Goal: Task Accomplishment & Management: Complete application form

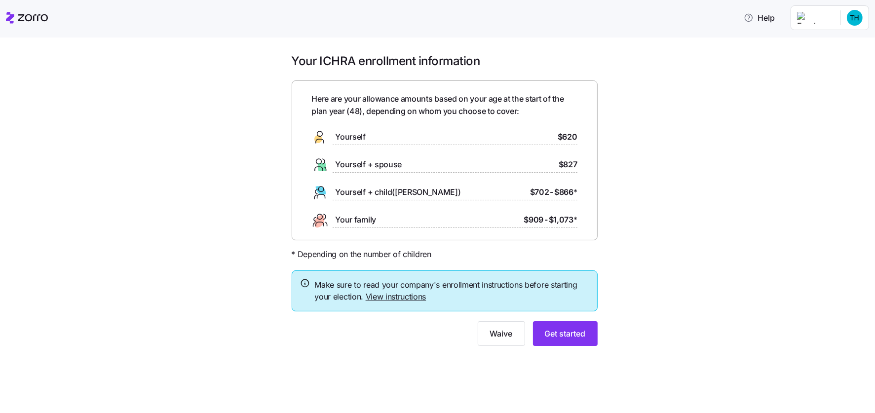
click at [396, 296] on link "View instructions" at bounding box center [396, 297] width 61 height 10
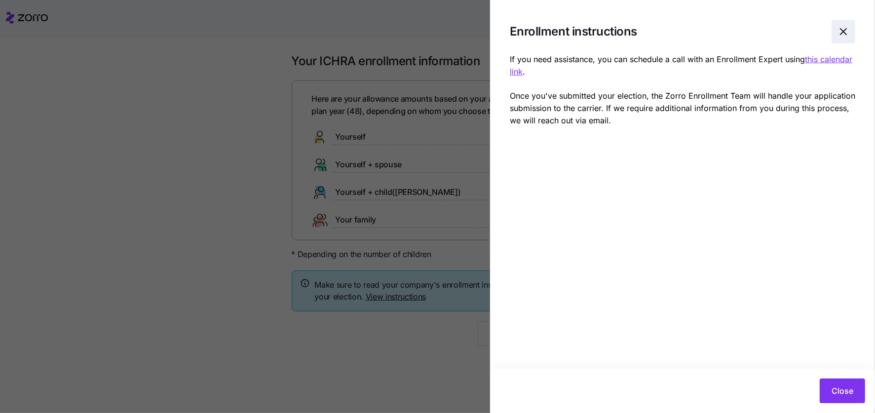
click at [840, 31] on icon "button" at bounding box center [843, 32] width 12 height 12
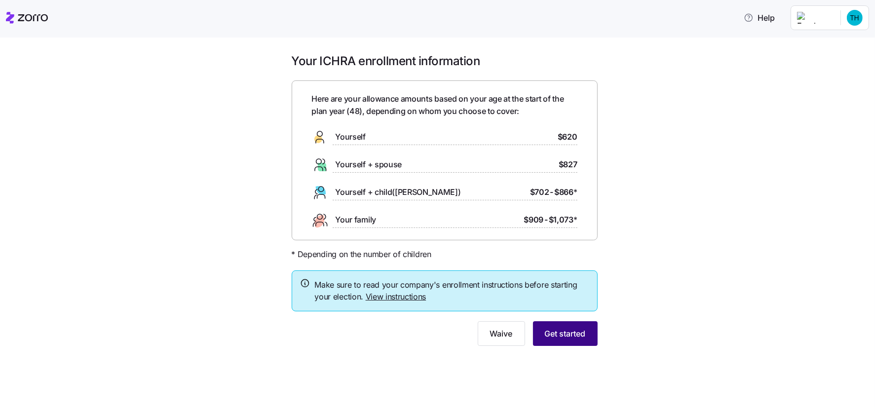
click at [572, 337] on span "Get started" at bounding box center [565, 334] width 41 height 12
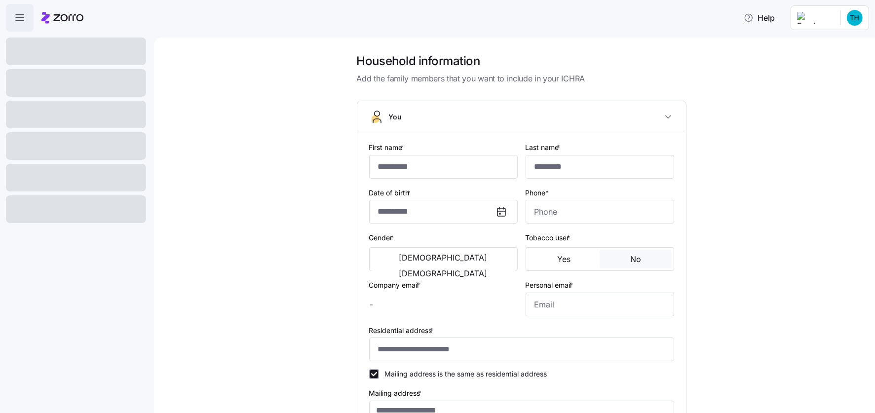
type input "*****"
type input "[EMAIL_ADDRESS][DOMAIN_NAME]"
type input "**********"
checkbox input "true"
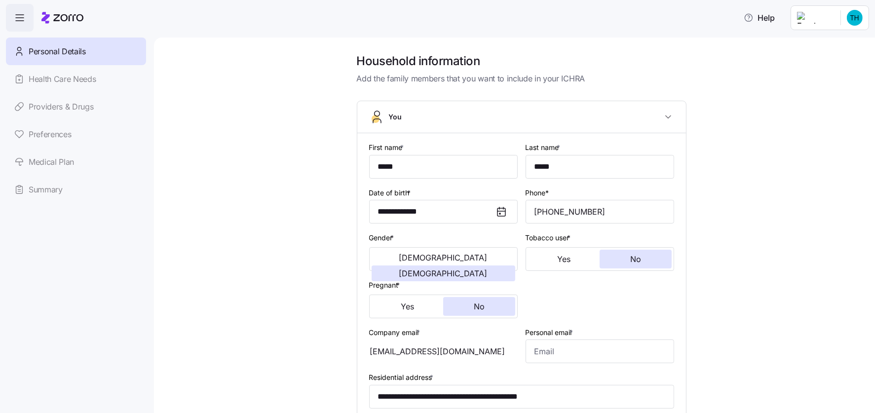
type input "**********"
type input "[PHONE_NUMBER]"
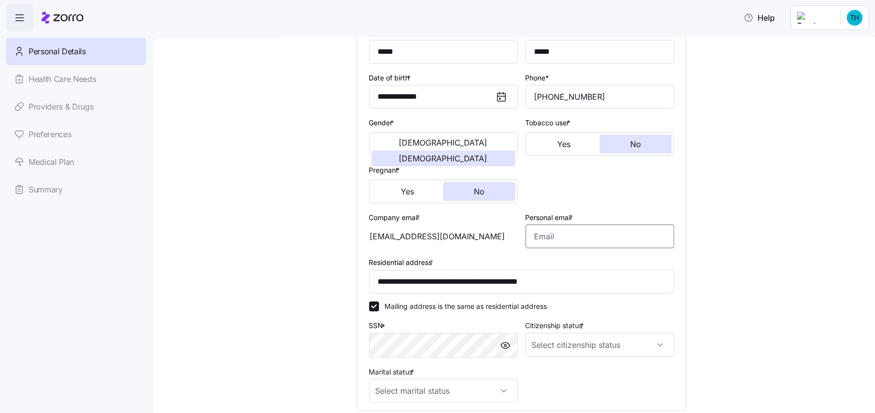
click at [554, 238] on input "Personal email *" at bounding box center [600, 237] width 149 height 24
type input "[EMAIL_ADDRESS][DOMAIN_NAME]"
type input "[PHONE_NUMBER]"
type input "[EMAIL_ADDRESS][DOMAIN_NAME]"
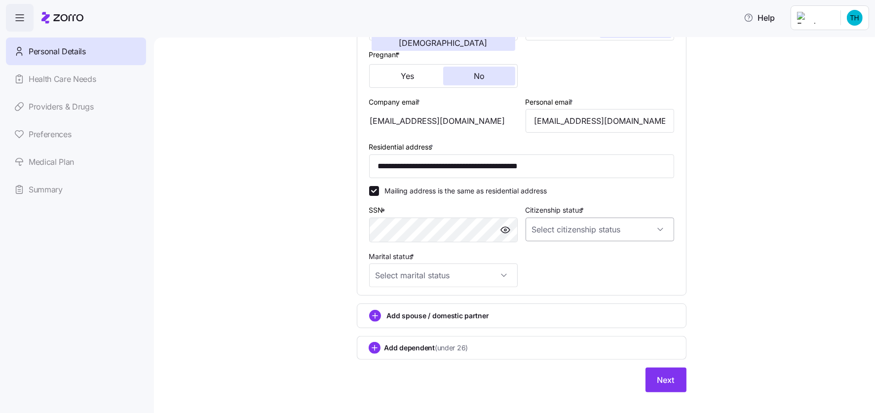
click at [531, 227] on input "Citizenship status *" at bounding box center [600, 230] width 149 height 24
click at [539, 260] on span "[DEMOGRAPHIC_DATA] citizen" at bounding box center [583, 258] width 100 height 11
type input "[DEMOGRAPHIC_DATA] citizen"
click at [432, 270] on input "Marital status *" at bounding box center [443, 276] width 149 height 24
click at [396, 306] on span "Single" at bounding box center [387, 305] width 20 height 11
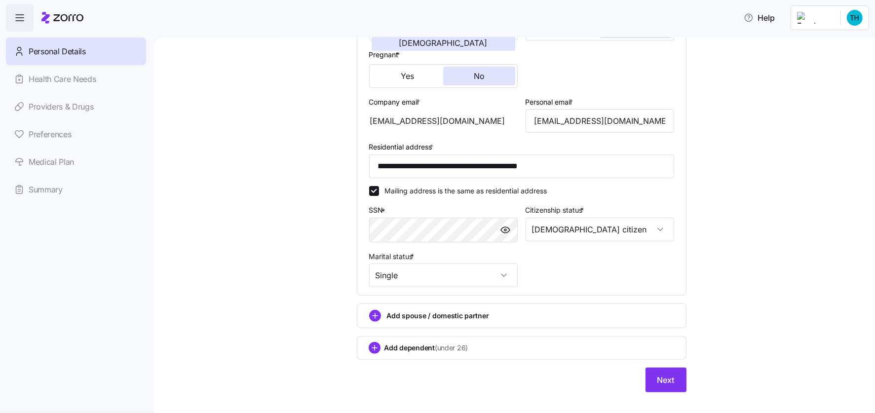
type input "Single"
click at [668, 380] on span "Next" at bounding box center [665, 380] width 17 height 12
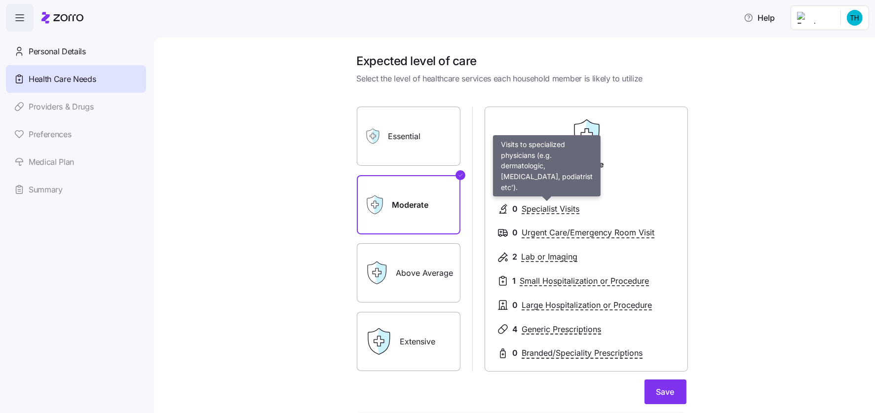
click at [528, 207] on span "Specialist Visits" at bounding box center [551, 209] width 58 height 12
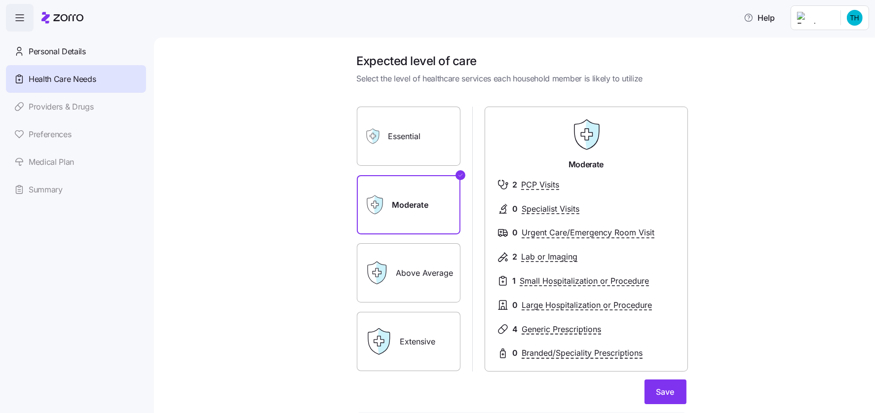
click at [384, 279] on icon at bounding box center [377, 273] width 24 height 24
click at [413, 269] on label "Above Average" at bounding box center [409, 272] width 104 height 59
click at [0, 0] on input "Above Average" at bounding box center [0, 0] width 0 height 0
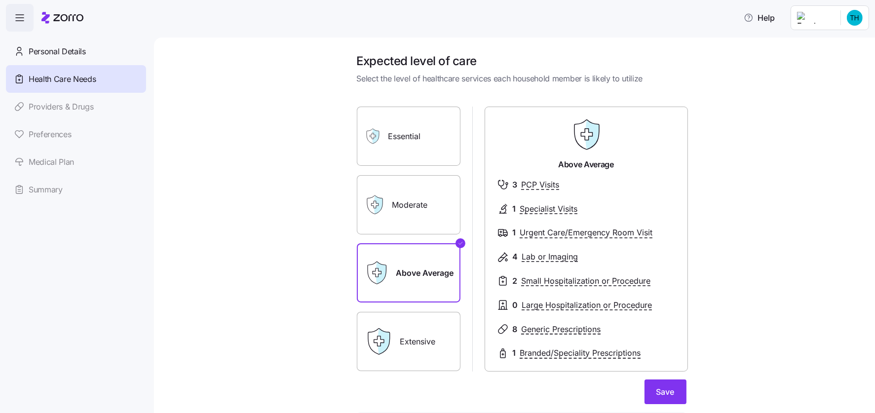
click at [402, 204] on label "Moderate" at bounding box center [409, 204] width 104 height 59
click at [0, 0] on input "Moderate" at bounding box center [0, 0] width 0 height 0
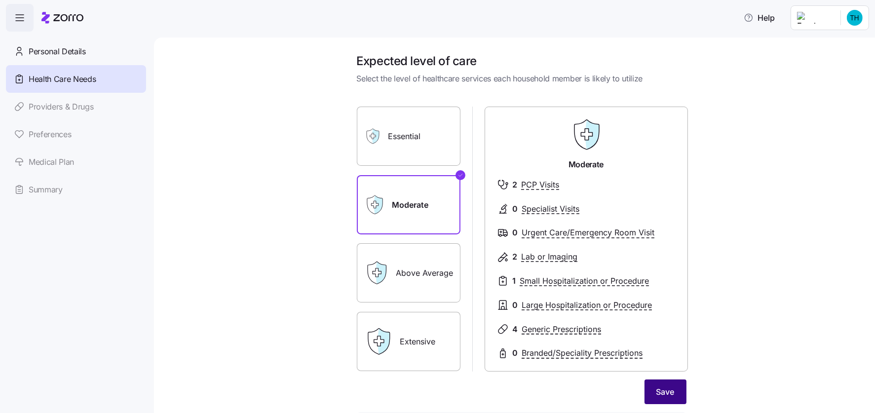
click at [658, 396] on span "Save" at bounding box center [665, 392] width 18 height 12
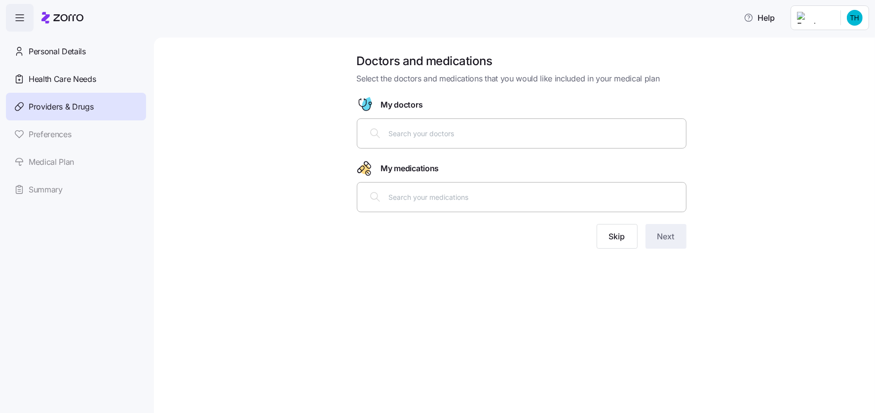
click at [402, 130] on input "text" at bounding box center [534, 133] width 291 height 11
type input "[PERSON_NAME]"
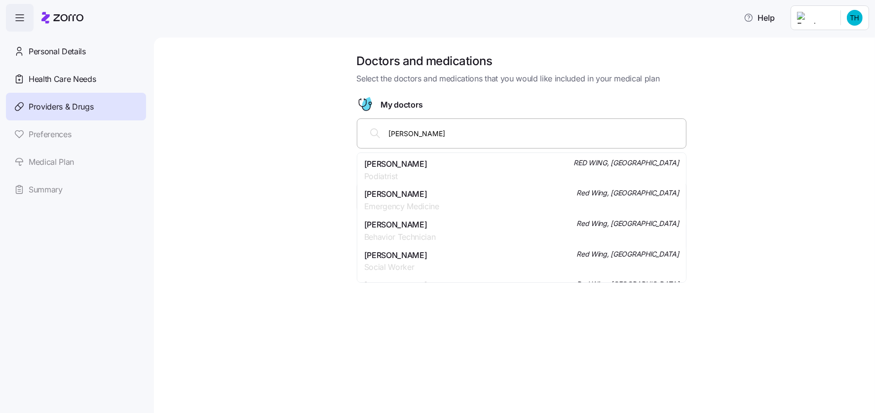
click at [414, 172] on span "Podiatrist" at bounding box center [395, 176] width 63 height 12
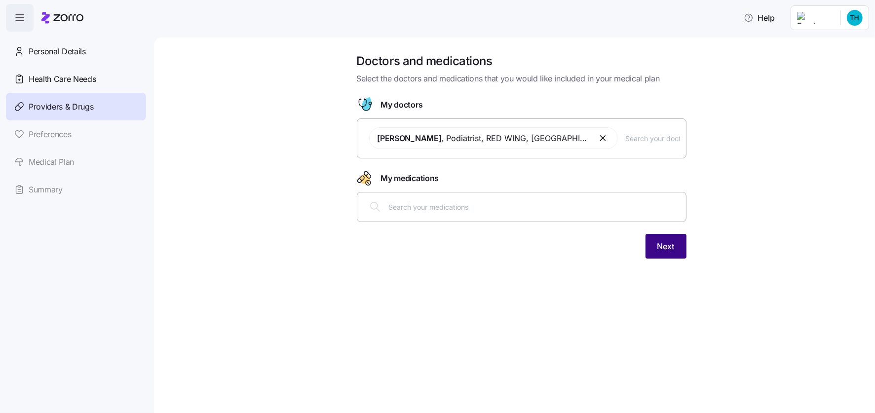
click at [665, 251] on span "Next" at bounding box center [665, 246] width 17 height 12
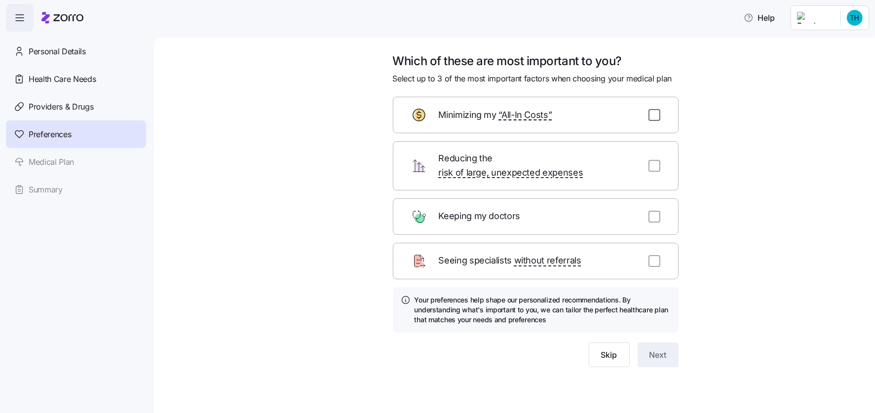
click at [655, 115] on input "checkbox" at bounding box center [654, 115] width 12 height 12
checkbox input "true"
click at [655, 162] on input "checkbox" at bounding box center [654, 166] width 12 height 12
checkbox input "true"
click at [658, 255] on input "checkbox" at bounding box center [654, 261] width 12 height 12
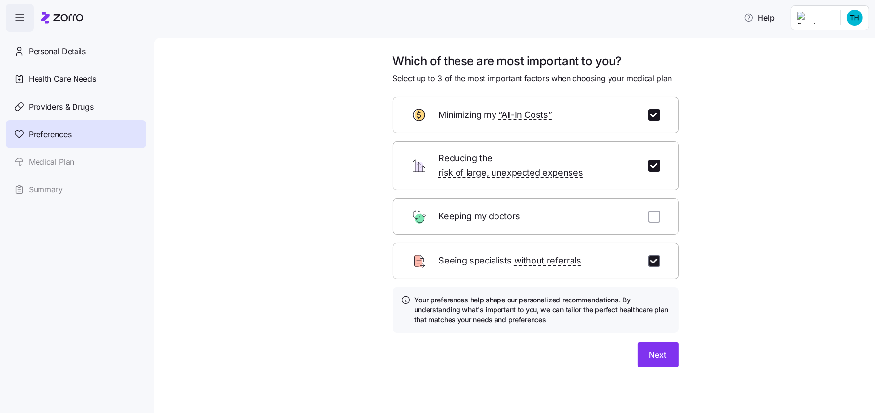
checkbox input "true"
drag, startPoint x: 657, startPoint y: 344, endPoint x: 658, endPoint y: 337, distance: 8.0
click at [657, 349] on span "Next" at bounding box center [657, 355] width 17 height 12
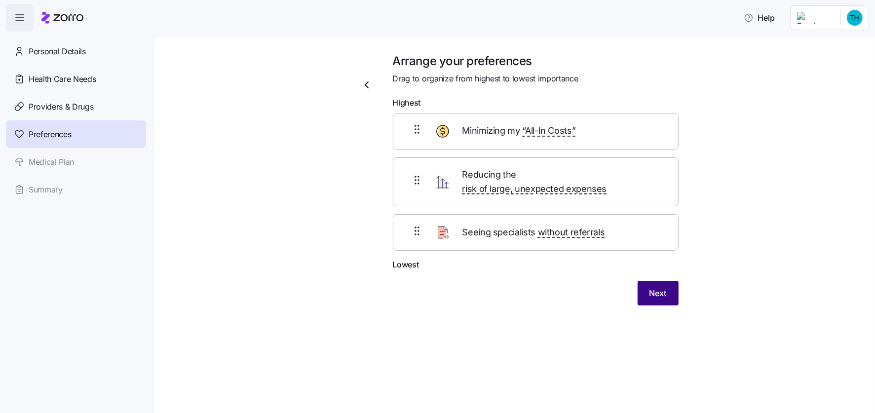
click at [667, 282] on button "Next" at bounding box center [658, 293] width 41 height 25
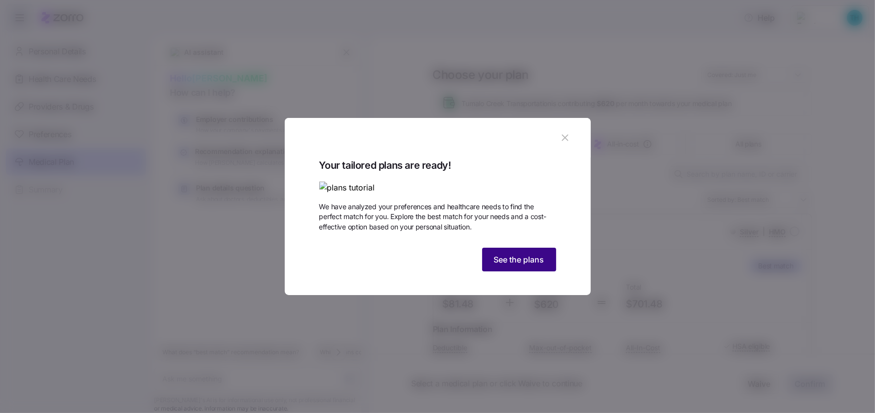
click at [534, 265] on span "See the plans" at bounding box center [519, 260] width 50 height 12
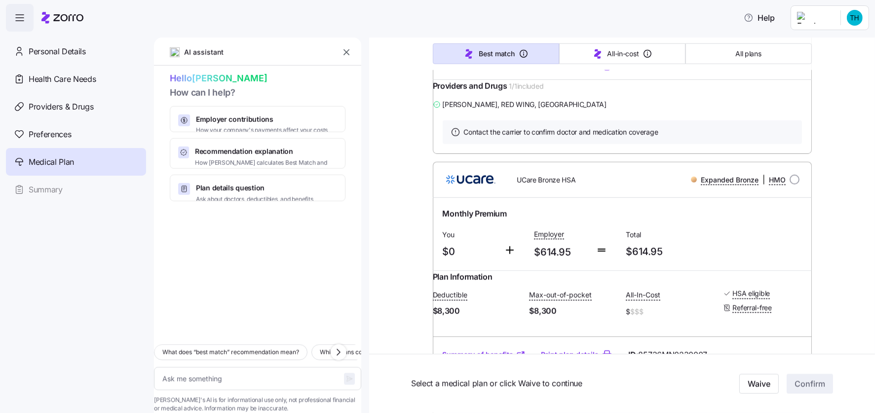
scroll to position [1036, 0]
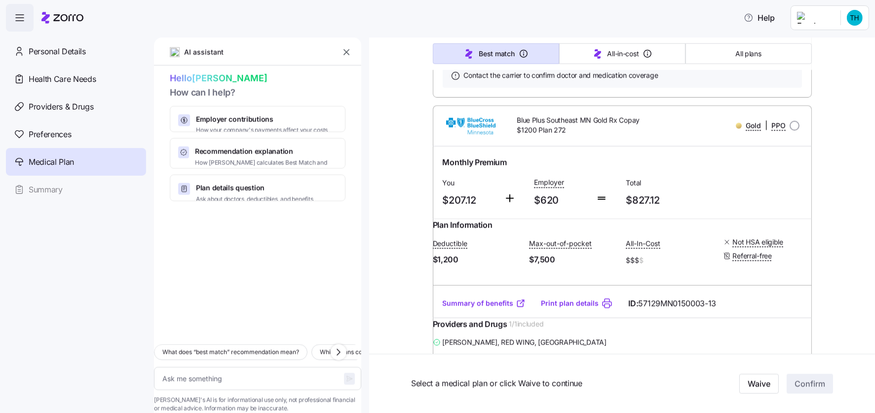
type textarea "x"
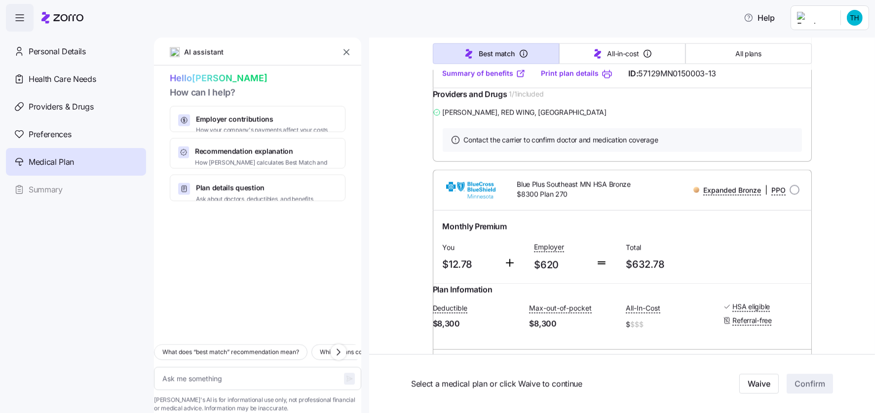
scroll to position [1381, 0]
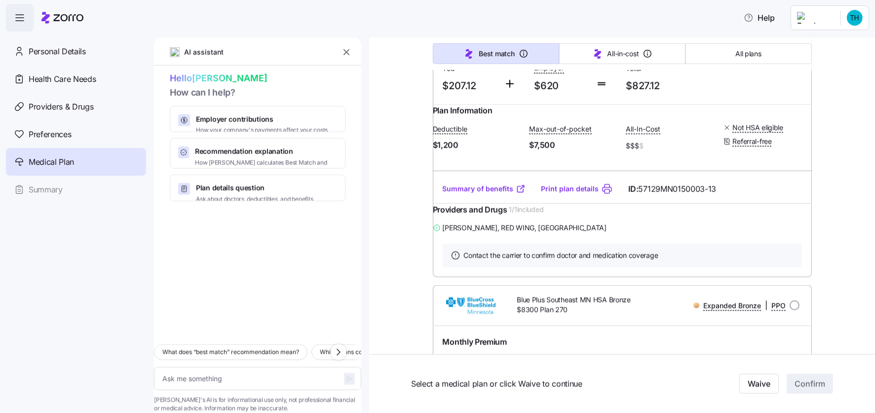
click at [791, 16] on input "radio" at bounding box center [795, 11] width 10 height 10
radio input "true"
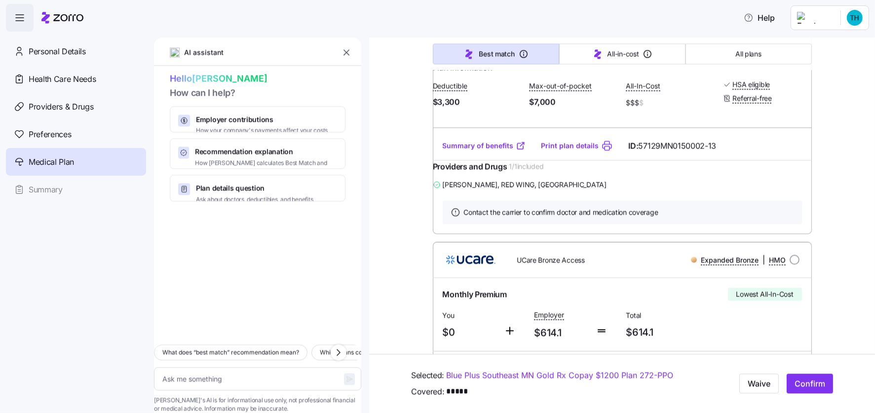
scroll to position [2418, 0]
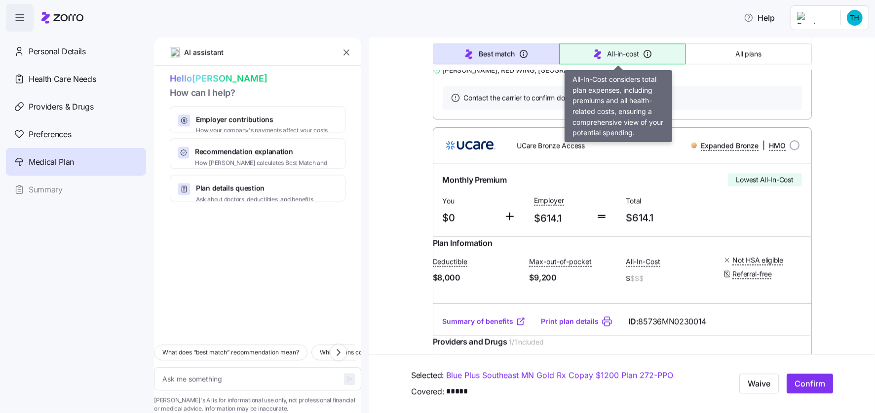
click at [607, 49] on span "All-in-cost" at bounding box center [623, 54] width 32 height 10
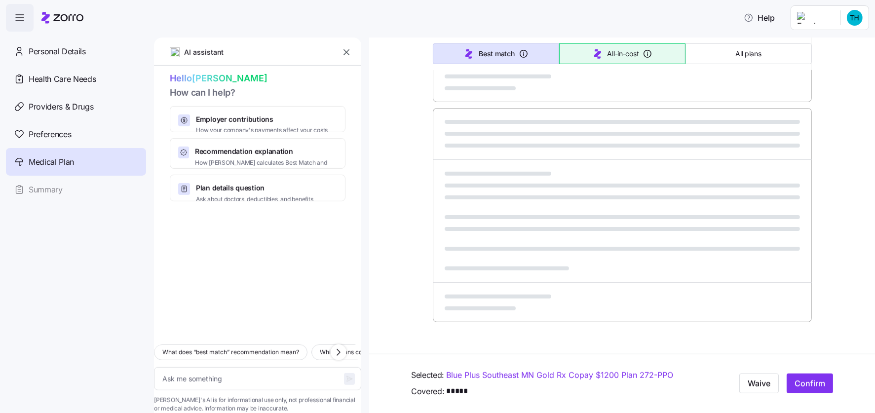
scroll to position [545, 0]
type textarea "x"
type input "Sorted by: All-in-cost"
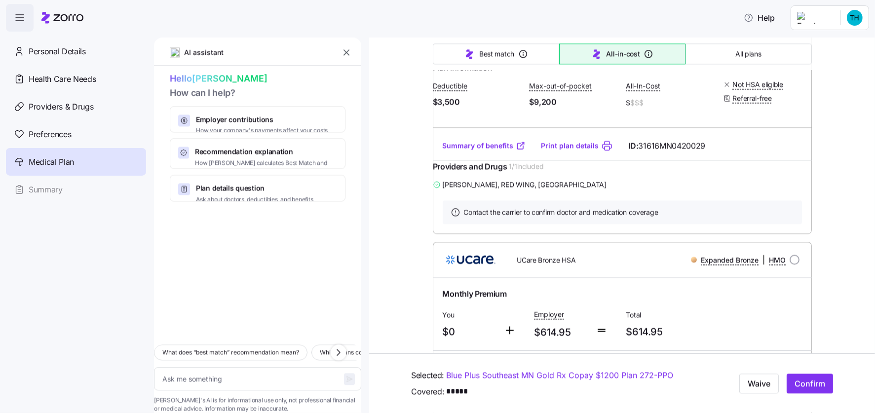
scroll to position [2418, 0]
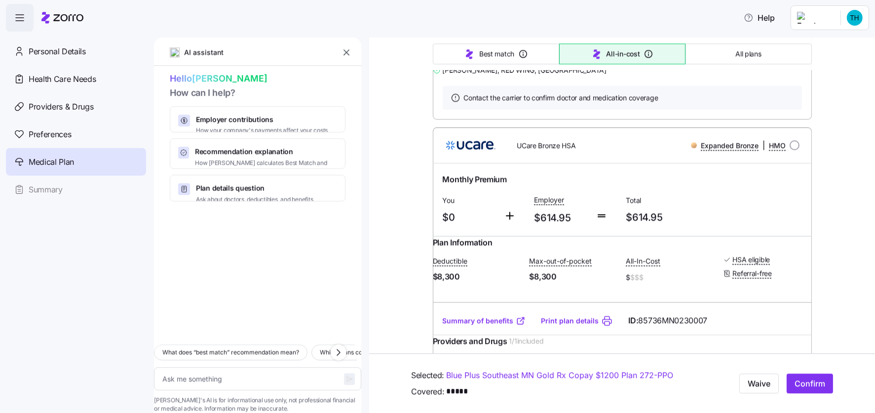
click at [470, 36] on link "Summary of benefits" at bounding box center [484, 31] width 83 height 10
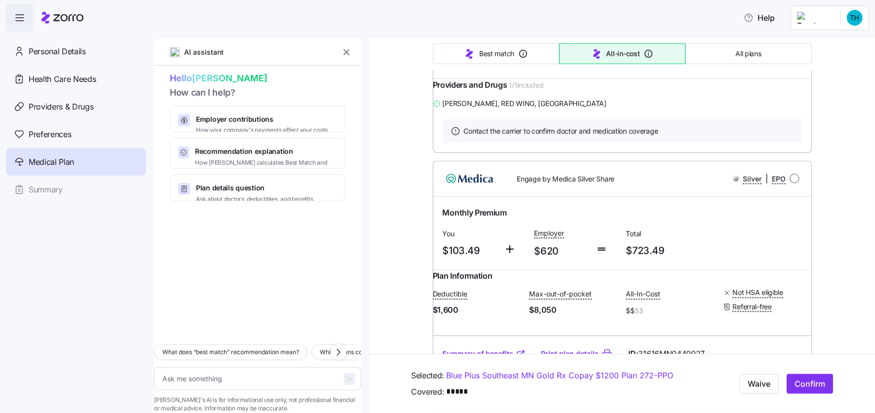
scroll to position [5291, 0]
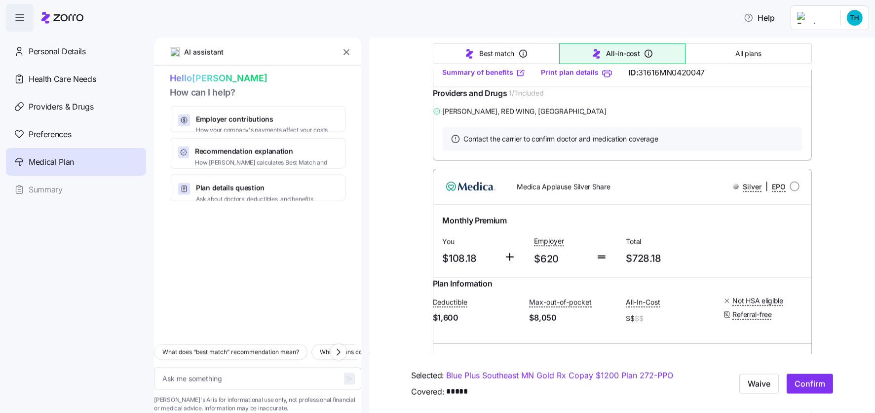
type textarea "x"
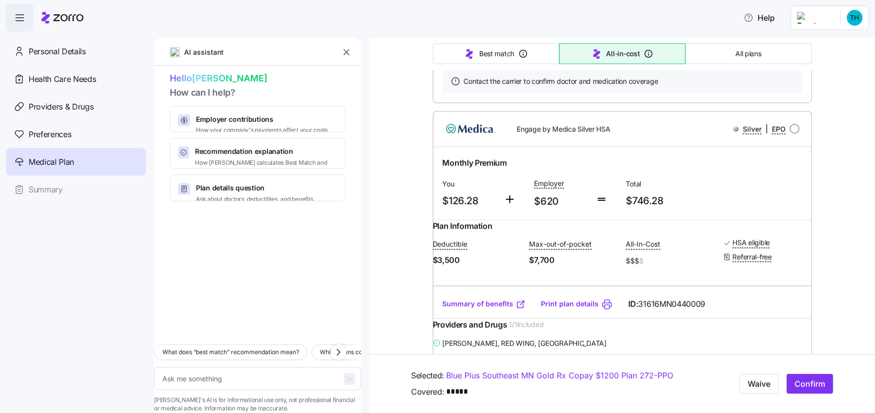
scroll to position [8394, 0]
